Goal: Task Accomplishment & Management: Complete application form

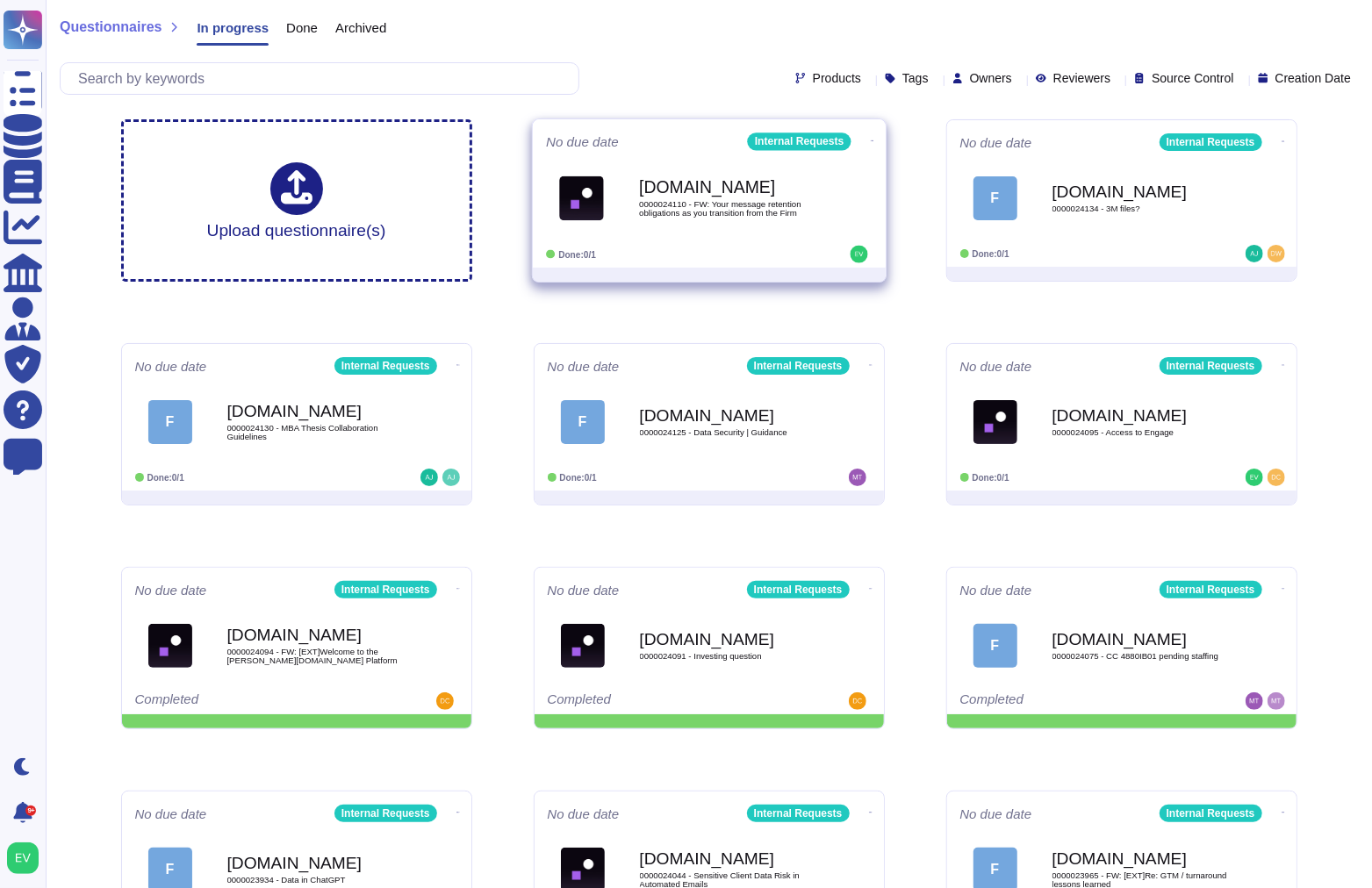
click at [660, 213] on span "0000024110 - FW: Your message retention obligations as you transition from the …" at bounding box center [728, 208] width 177 height 16
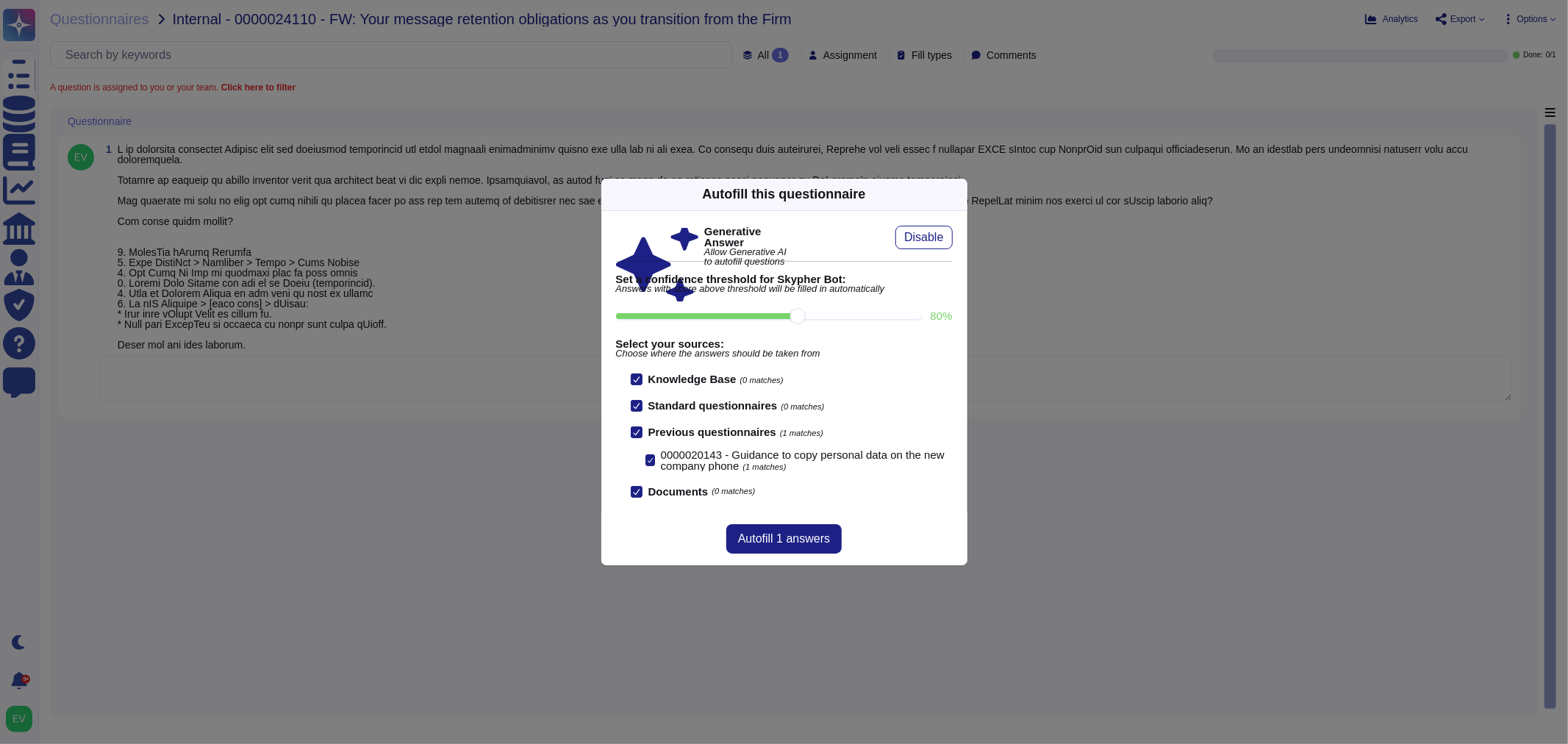
click at [959, 194] on icon at bounding box center [959, 194] width 0 height 0
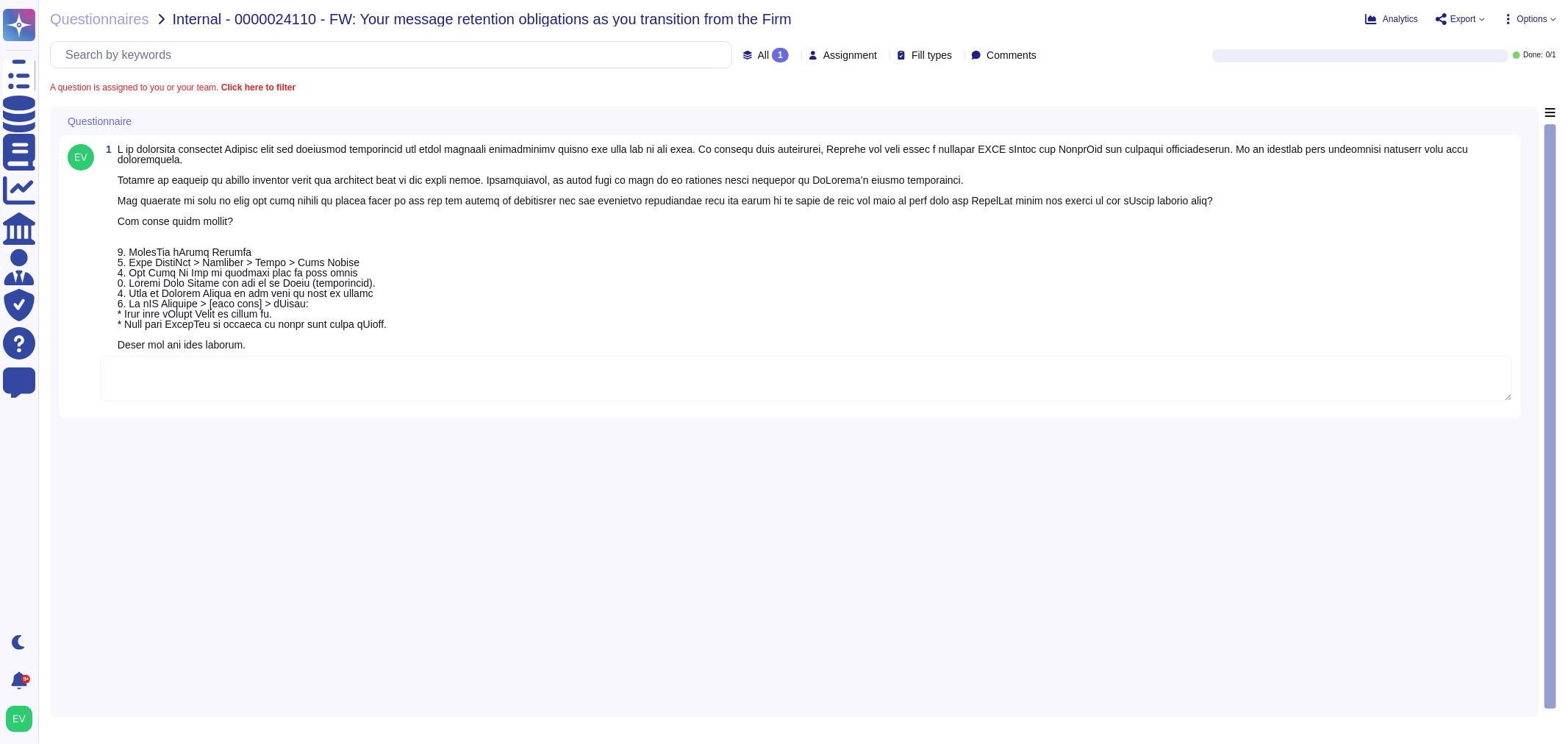
click at [168, 394] on textarea at bounding box center [806, 378] width 1412 height 46
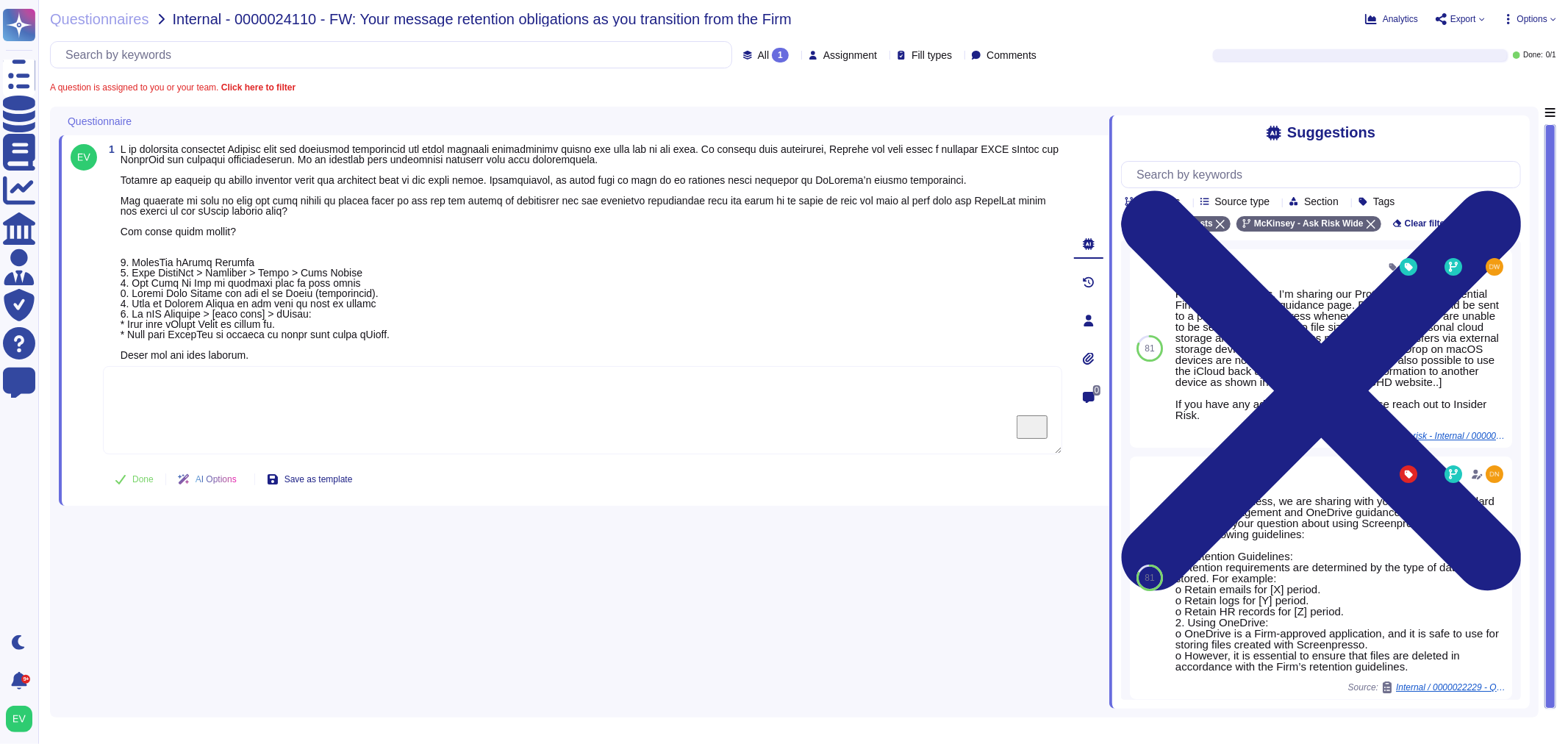
drag, startPoint x: 415, startPoint y: 405, endPoint x: 405, endPoint y: 416, distance: 14.9
click at [415, 407] on textarea "To enrich screen reader interactions, please activate Accessibility in Grammarl…" at bounding box center [582, 410] width 959 height 88
paste textarea "Thank you once again for contacting the Ask Risk team. Please note that all Fir…"
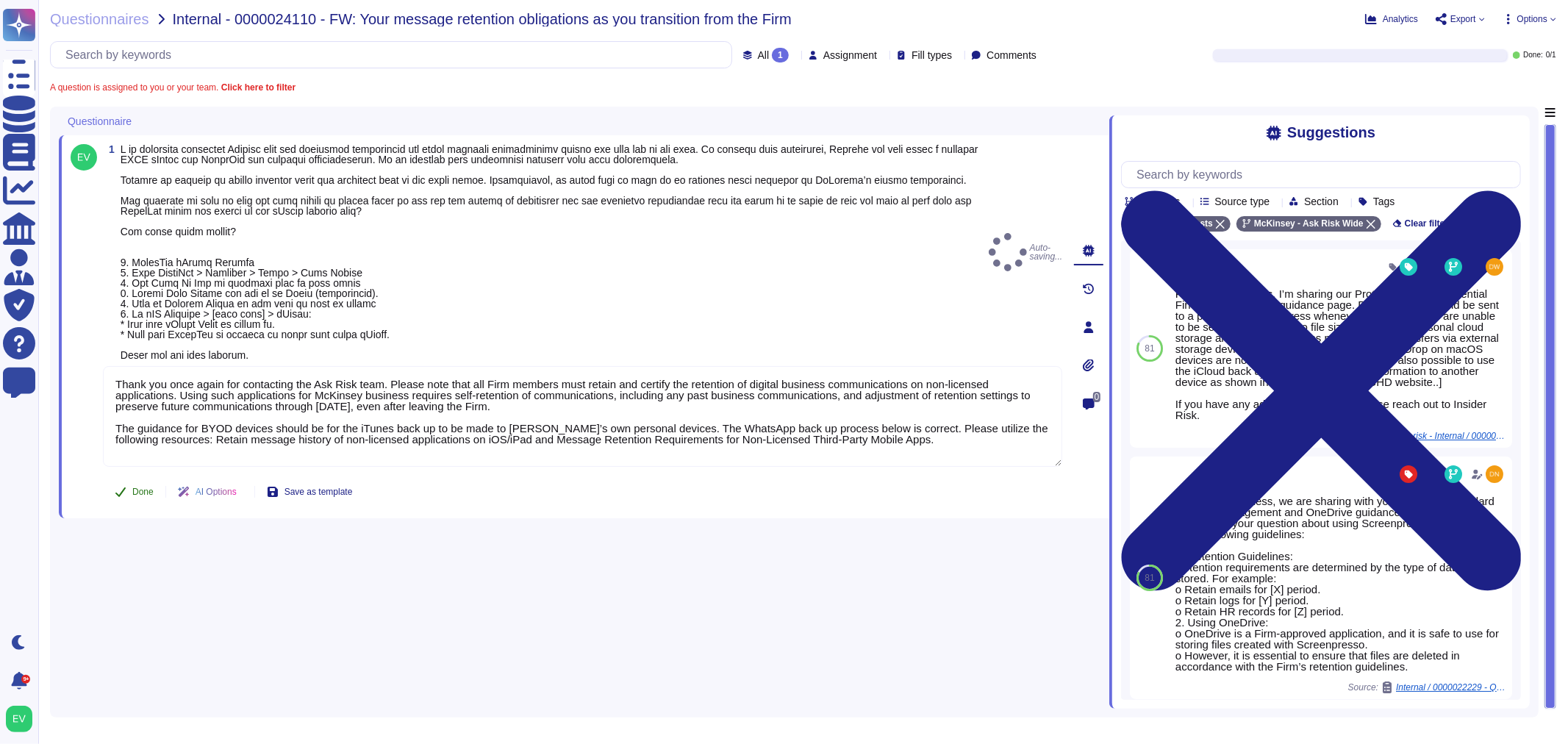
type textarea "Thank you once again for contacting the Ask Risk team. Please note that all Fir…"
click at [147, 494] on span "Done" at bounding box center [143, 491] width 21 height 9
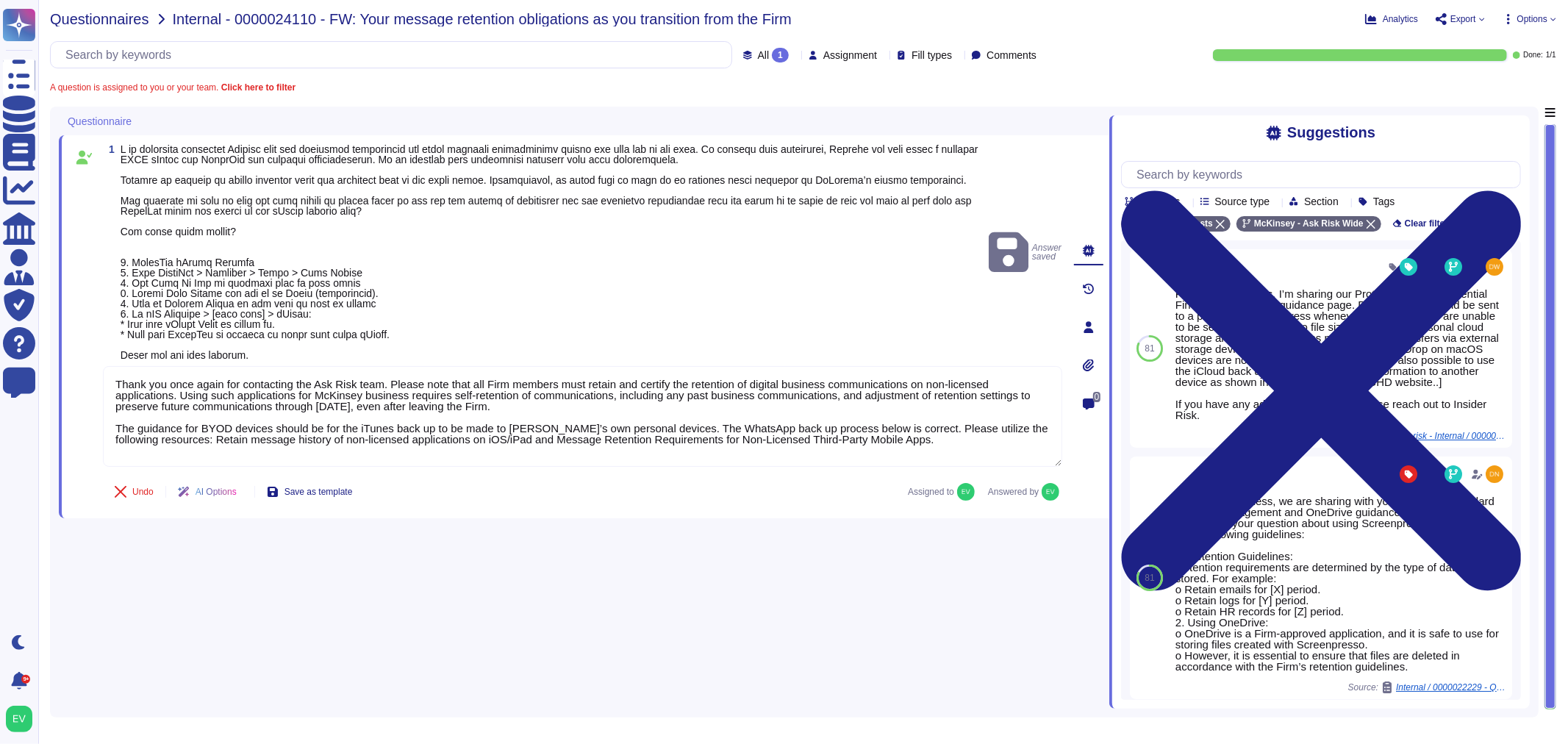
click at [98, 21] on span "Questionnaires" at bounding box center [99, 19] width 99 height 15
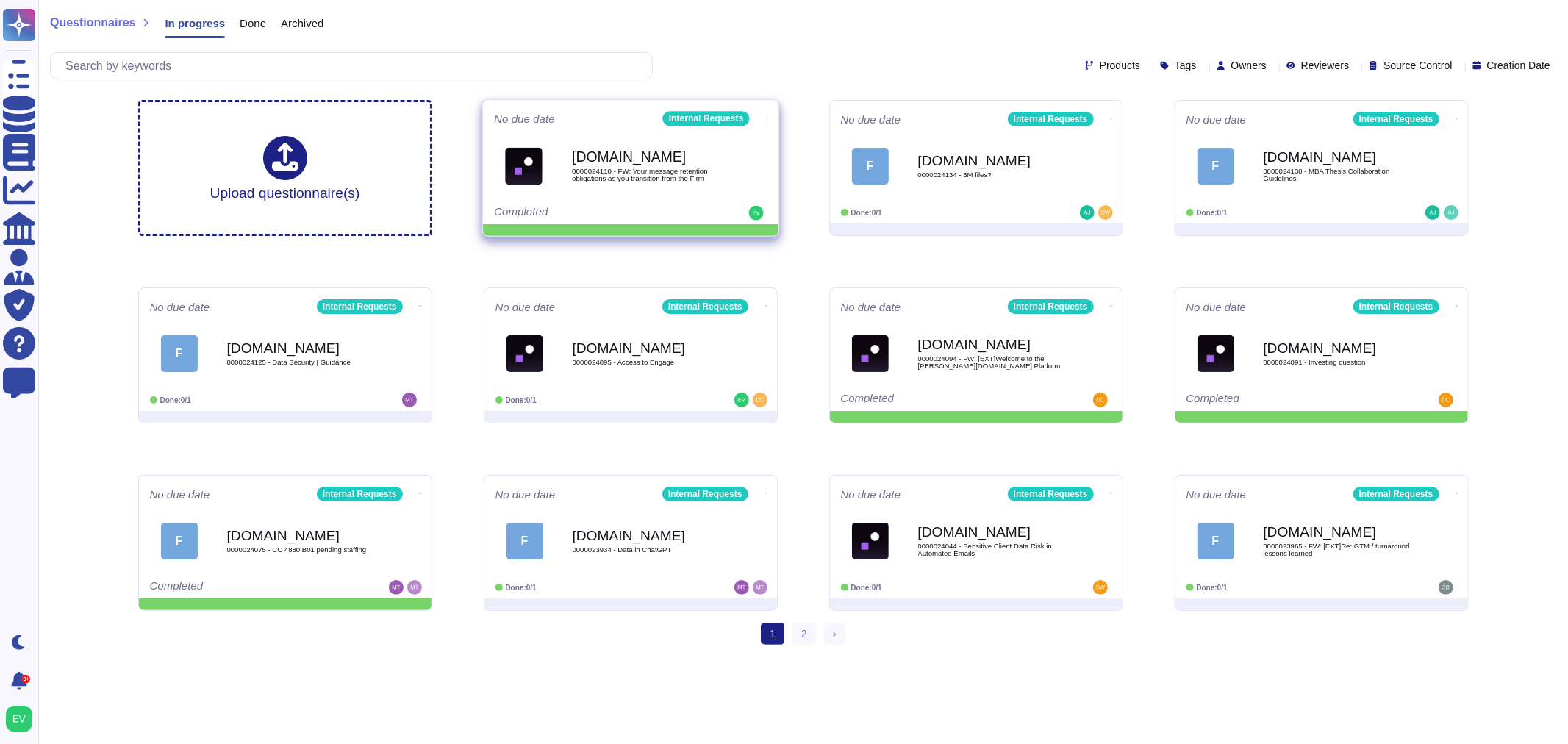
click at [765, 116] on icon at bounding box center [767, 118] width 3 height 4
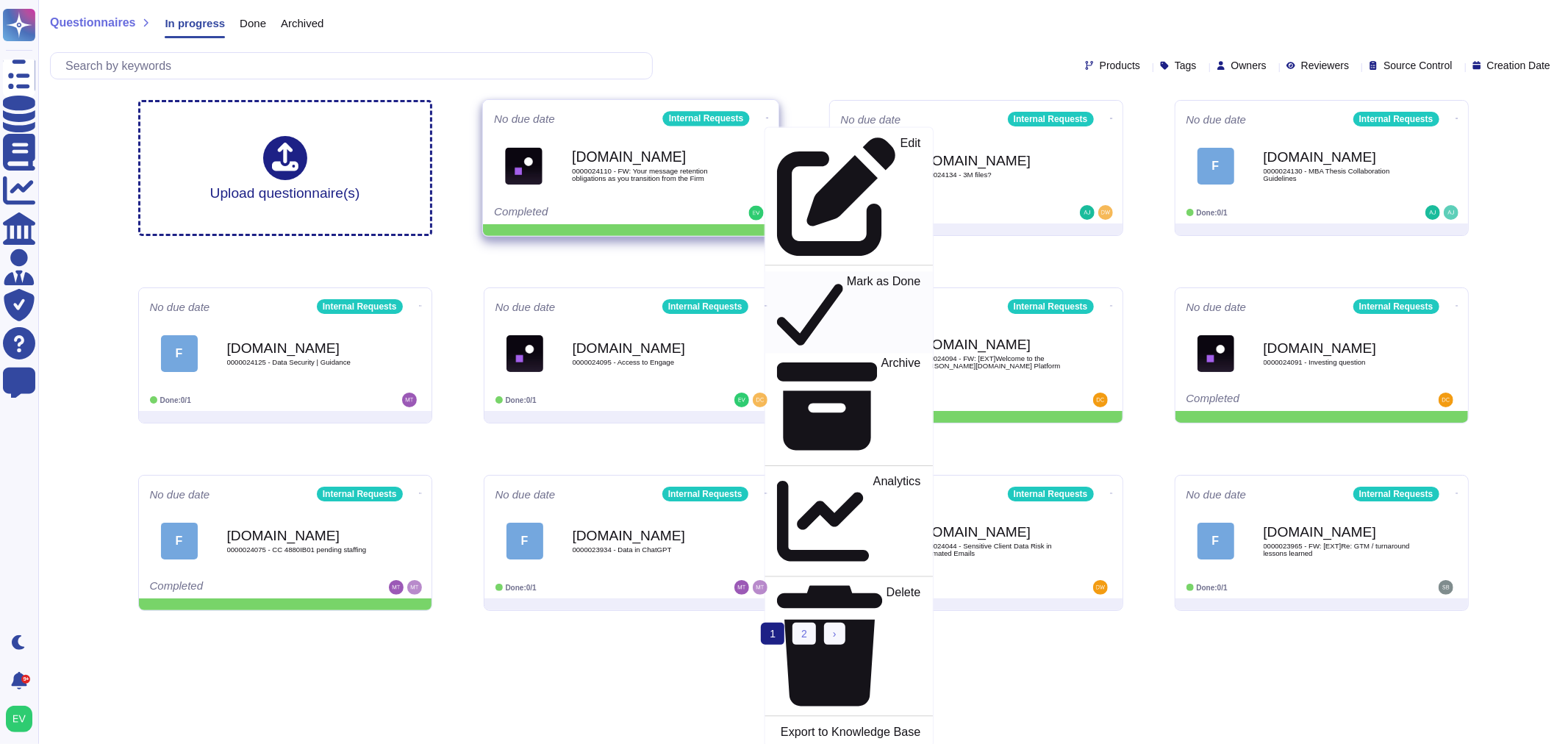
click at [846, 276] on p "Mark as Done" at bounding box center [883, 313] width 74 height 75
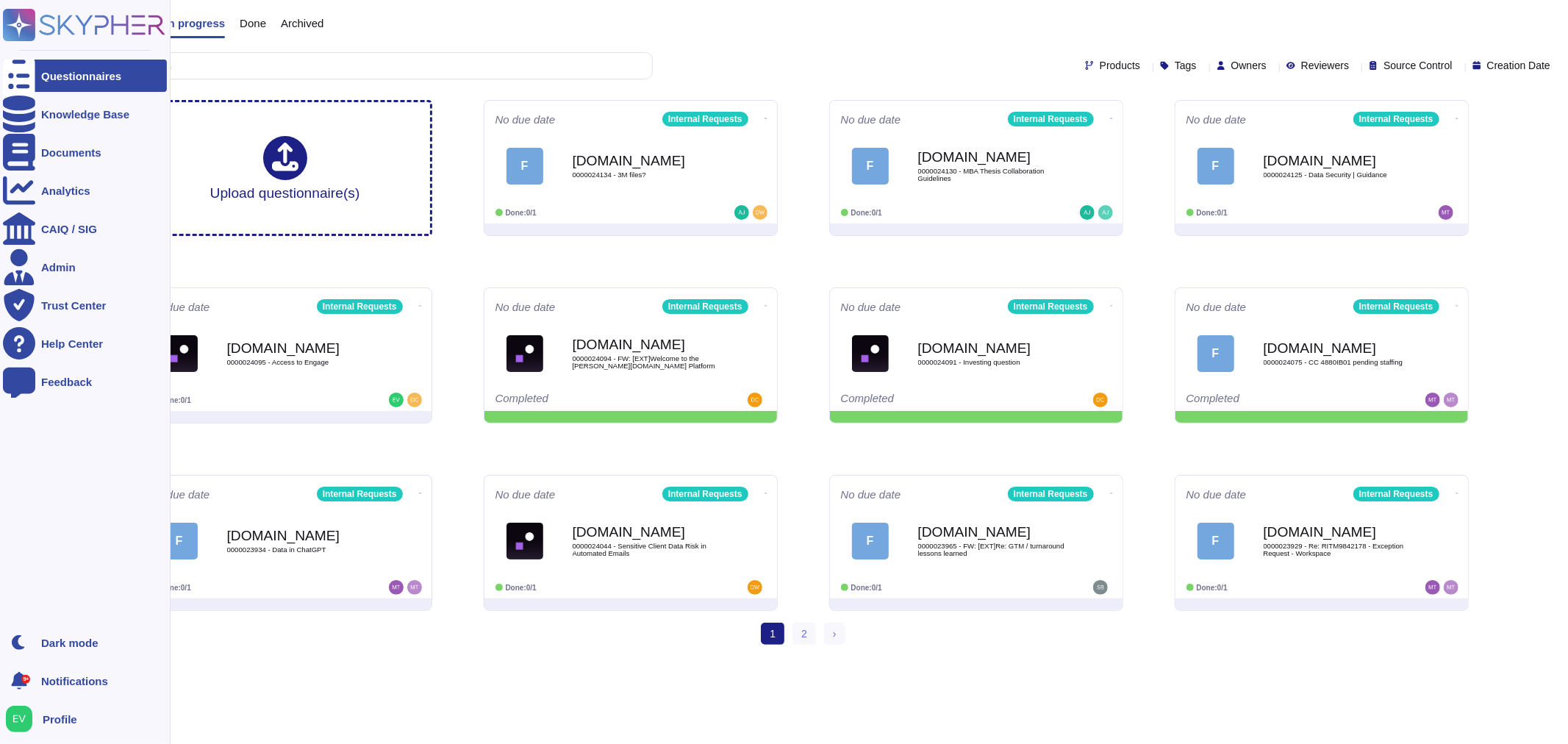
click at [55, 30] on icon at bounding box center [84, 25] width 162 height 32
